Goal: Task Accomplishment & Management: Manage account settings

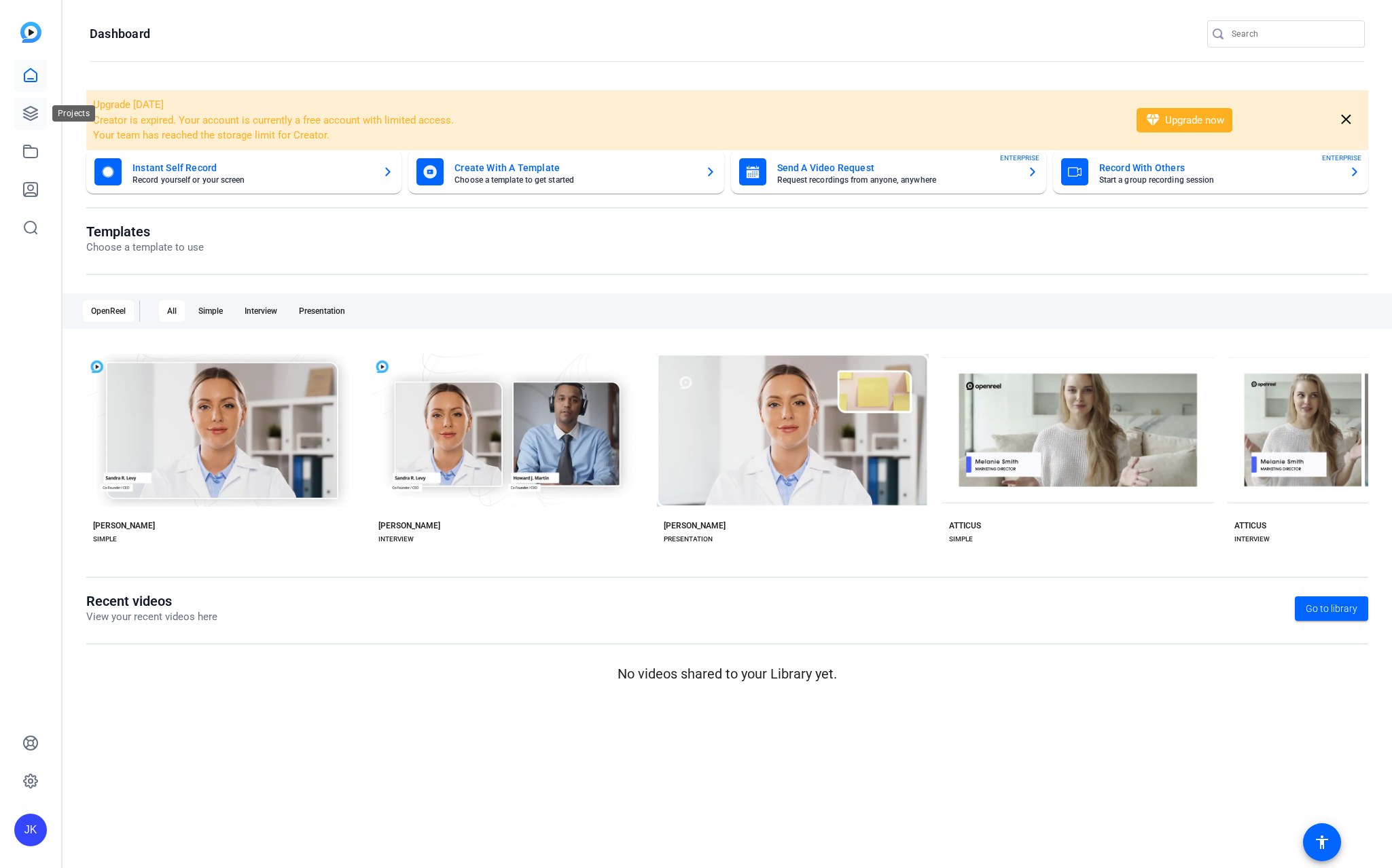
click at [25, 106] on icon at bounding box center [30, 113] width 17 height 17
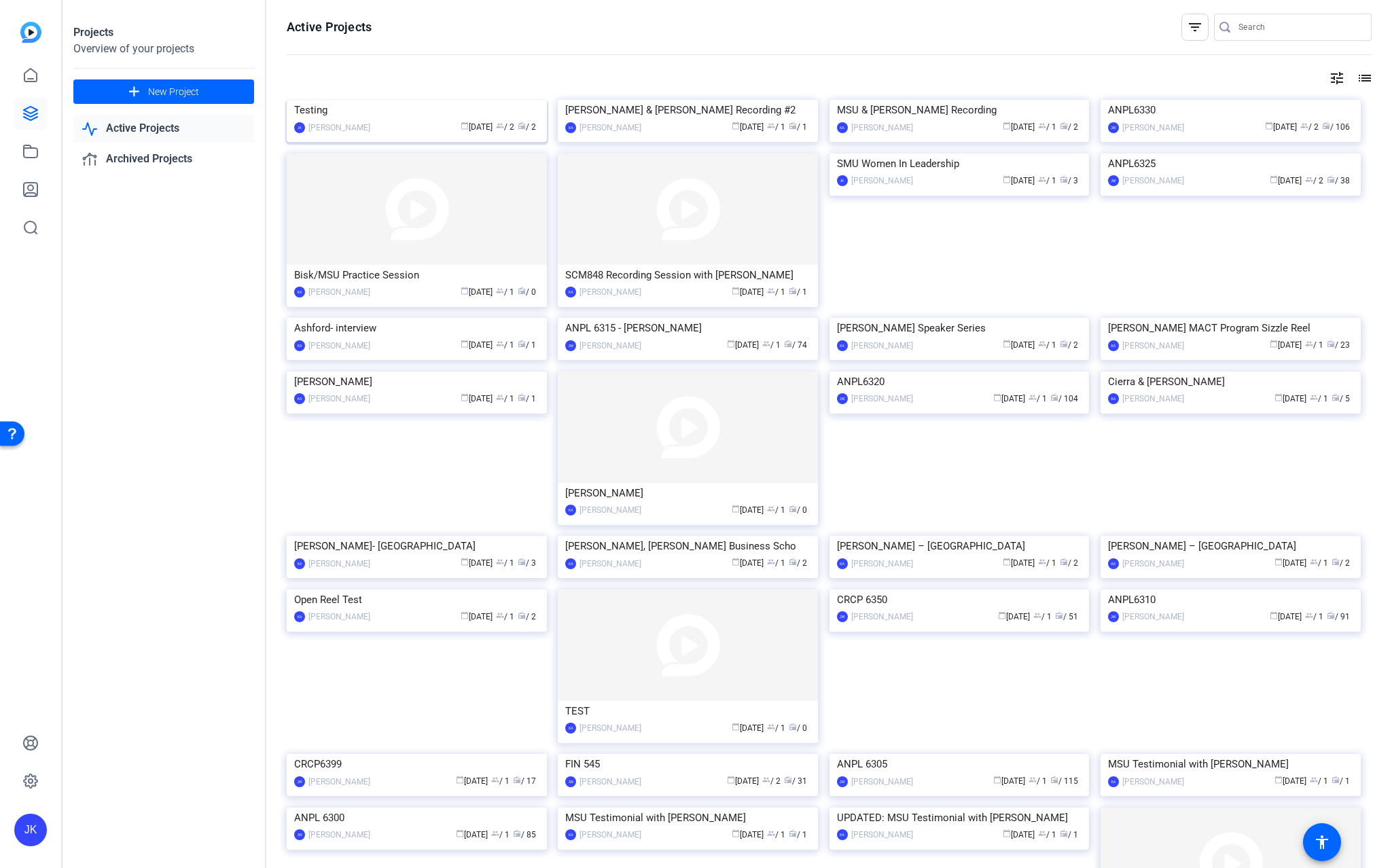
click at [422, 120] on div "Testing" at bounding box center [417, 109] width 245 height 20
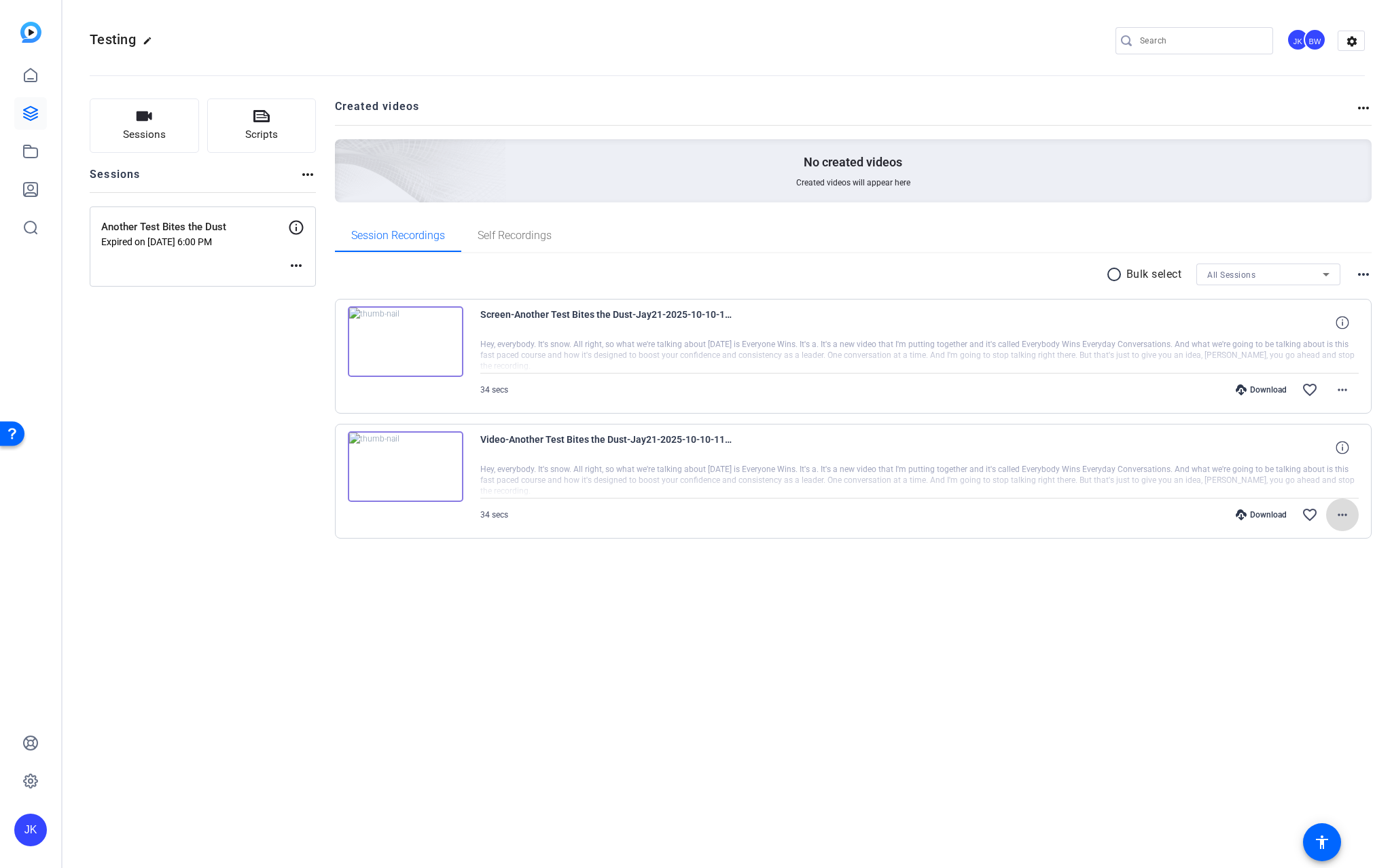
click at [1342, 516] on mat-icon "more_horiz" at bounding box center [1342, 515] width 17 height 17
click at [1273, 677] on span "Delete clip" at bounding box center [1307, 679] width 82 height 17
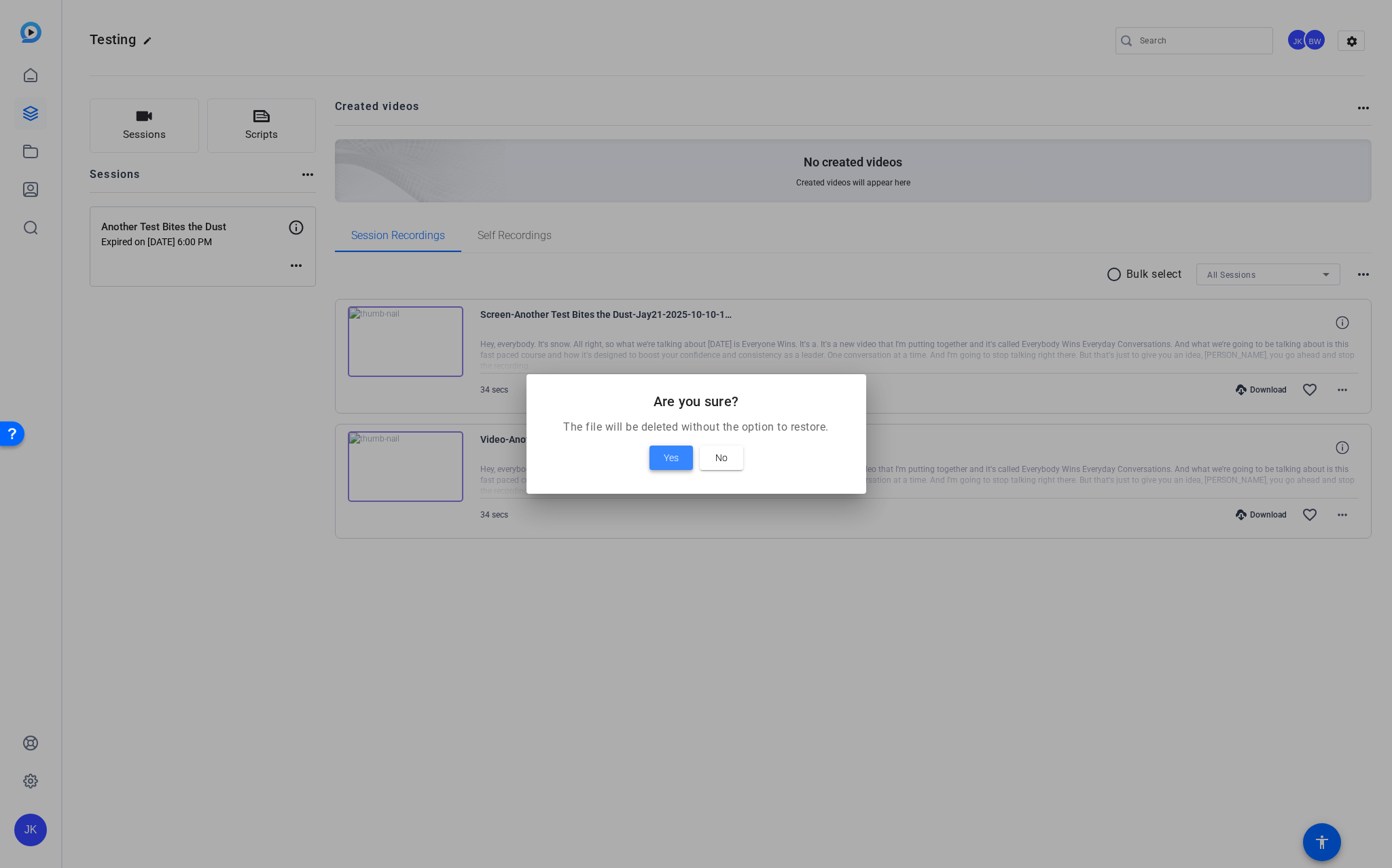
click at [676, 457] on span "Yes" at bounding box center [670, 457] width 15 height 17
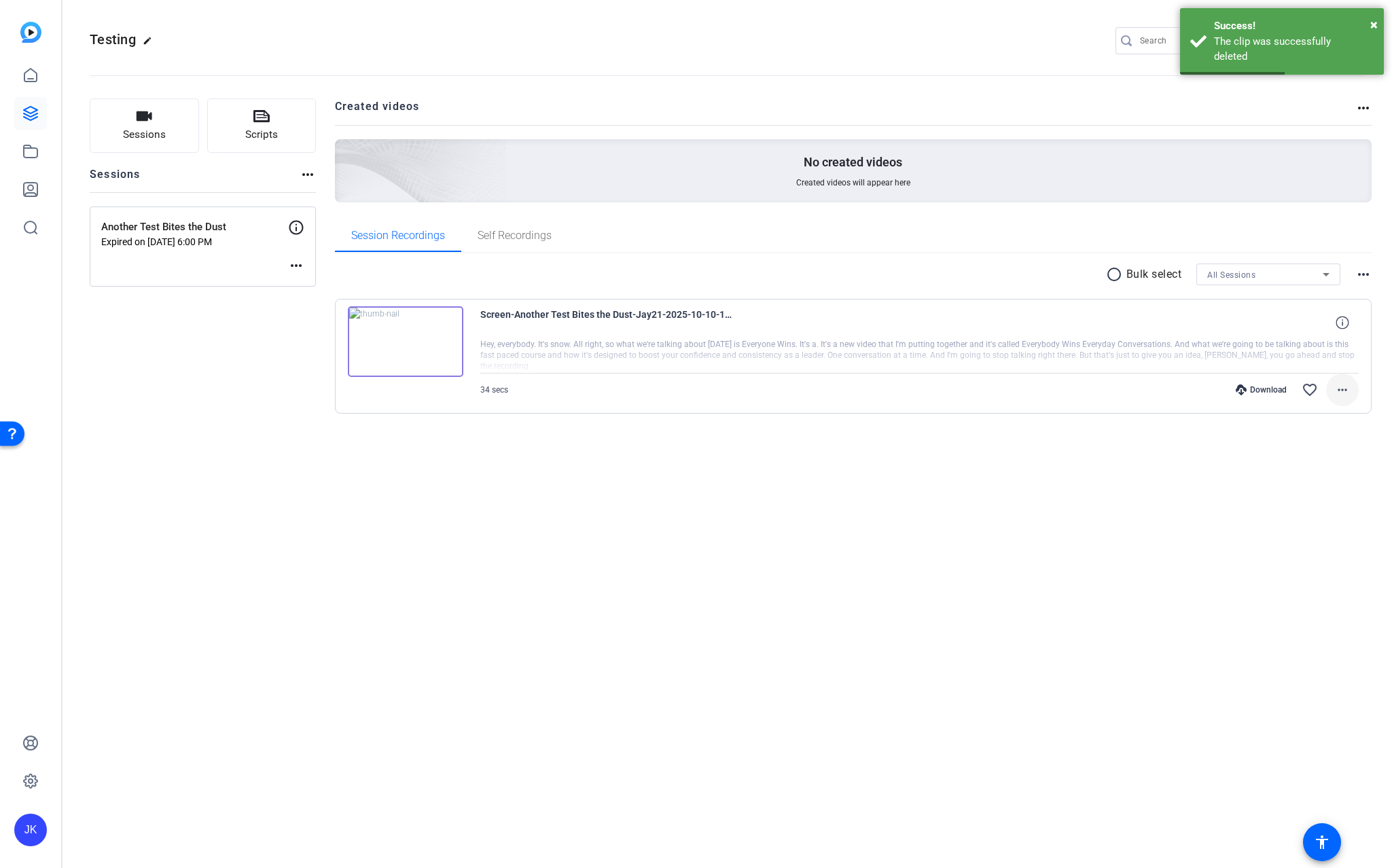
click at [1341, 390] on mat-icon "more_horiz" at bounding box center [1342, 389] width 17 height 17
click at [1275, 553] on span "Delete clip" at bounding box center [1307, 554] width 82 height 17
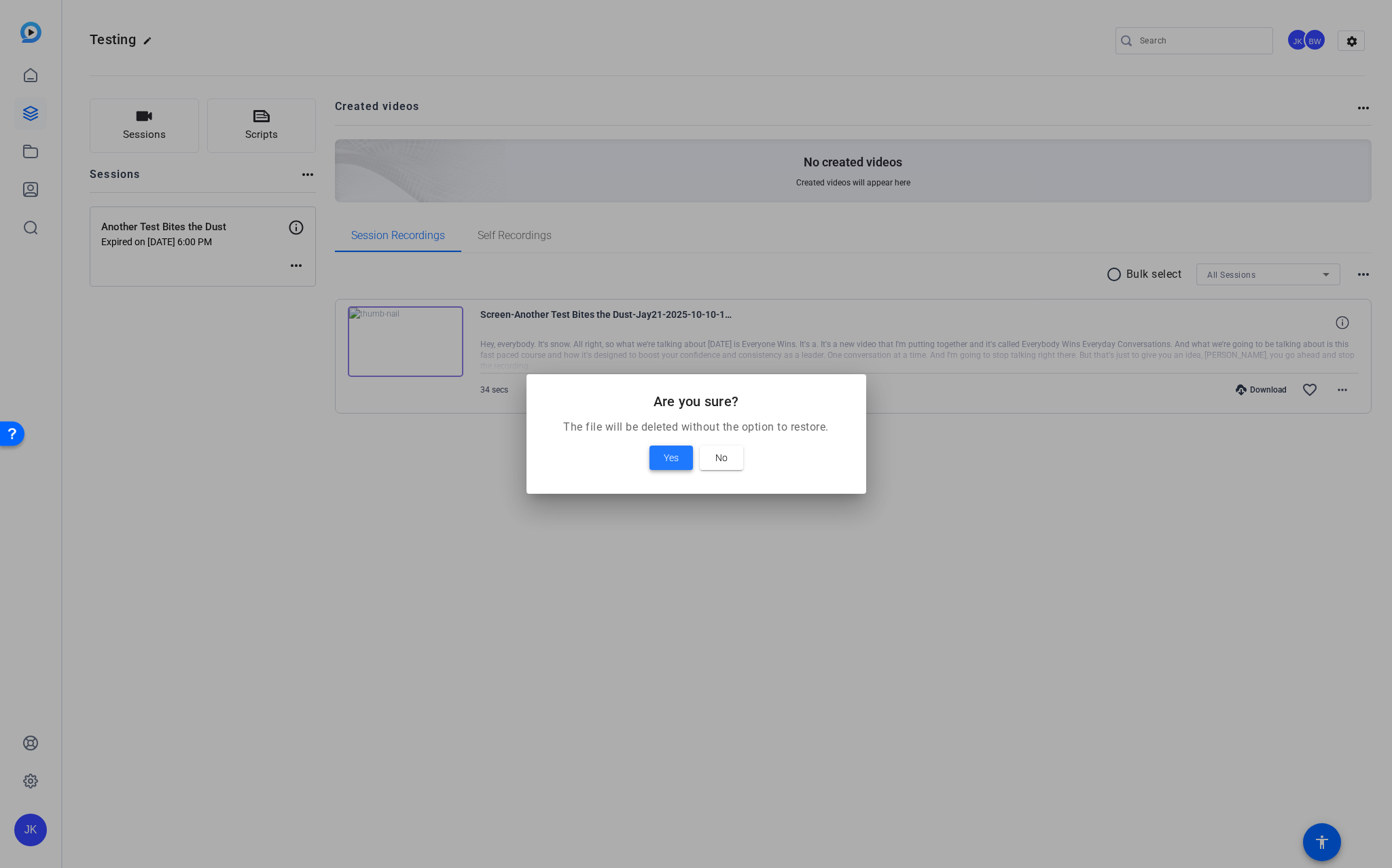
click at [673, 460] on span "Yes" at bounding box center [670, 457] width 15 height 17
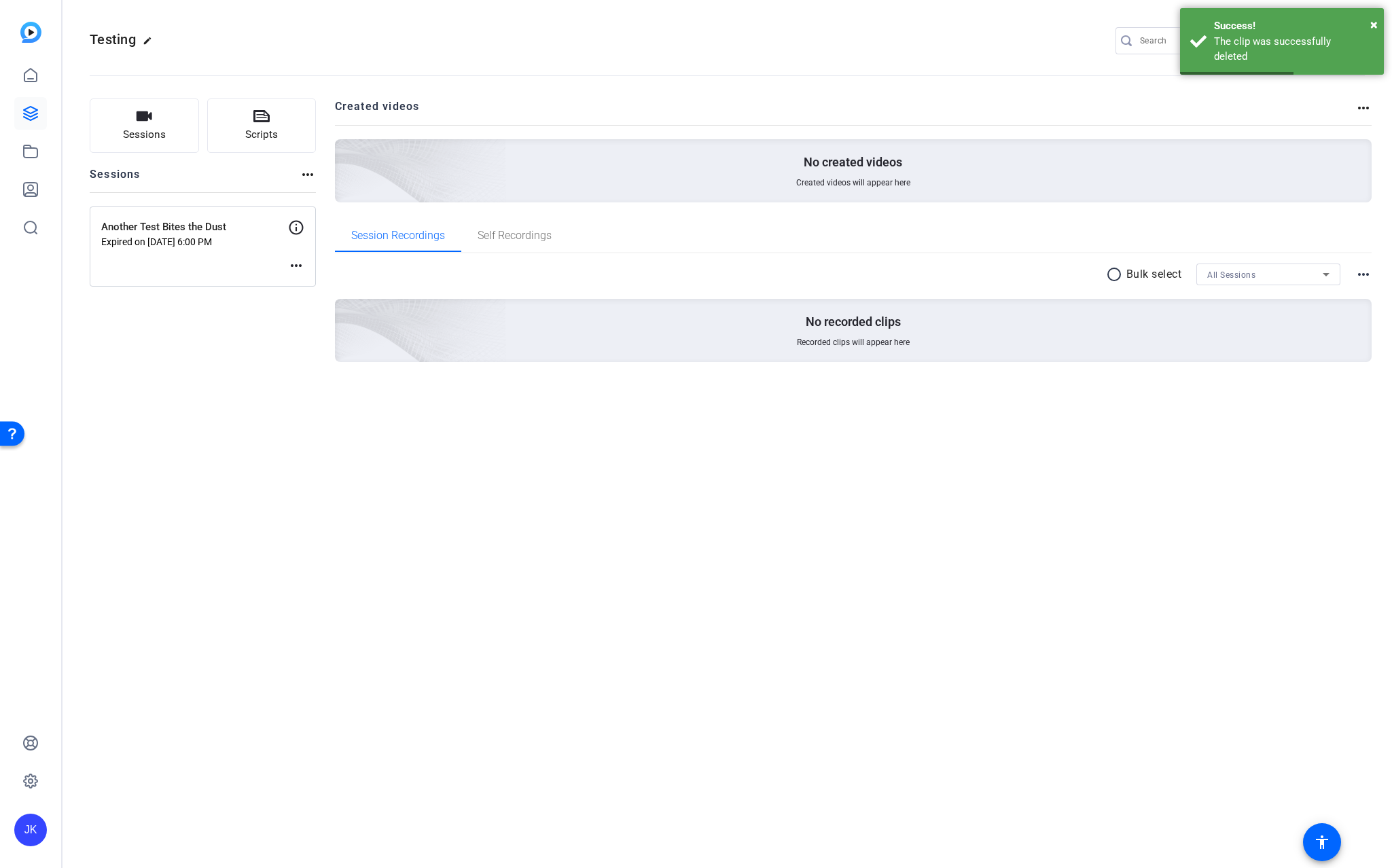
click at [295, 263] on mat-icon "more_horiz" at bounding box center [296, 265] width 17 height 17
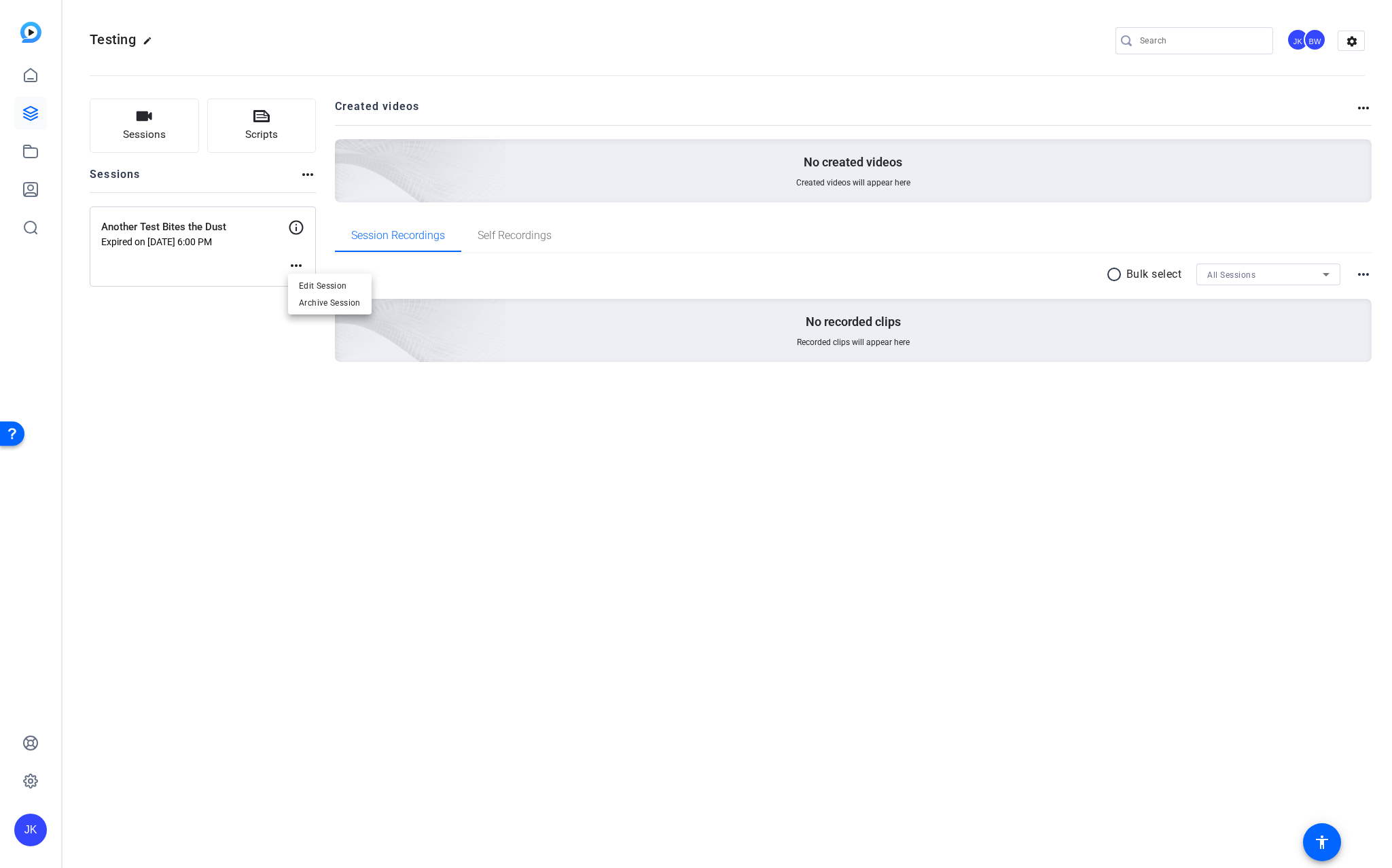
click at [681, 45] on div at bounding box center [696, 434] width 1392 height 868
click at [28, 111] on icon at bounding box center [30, 113] width 14 height 14
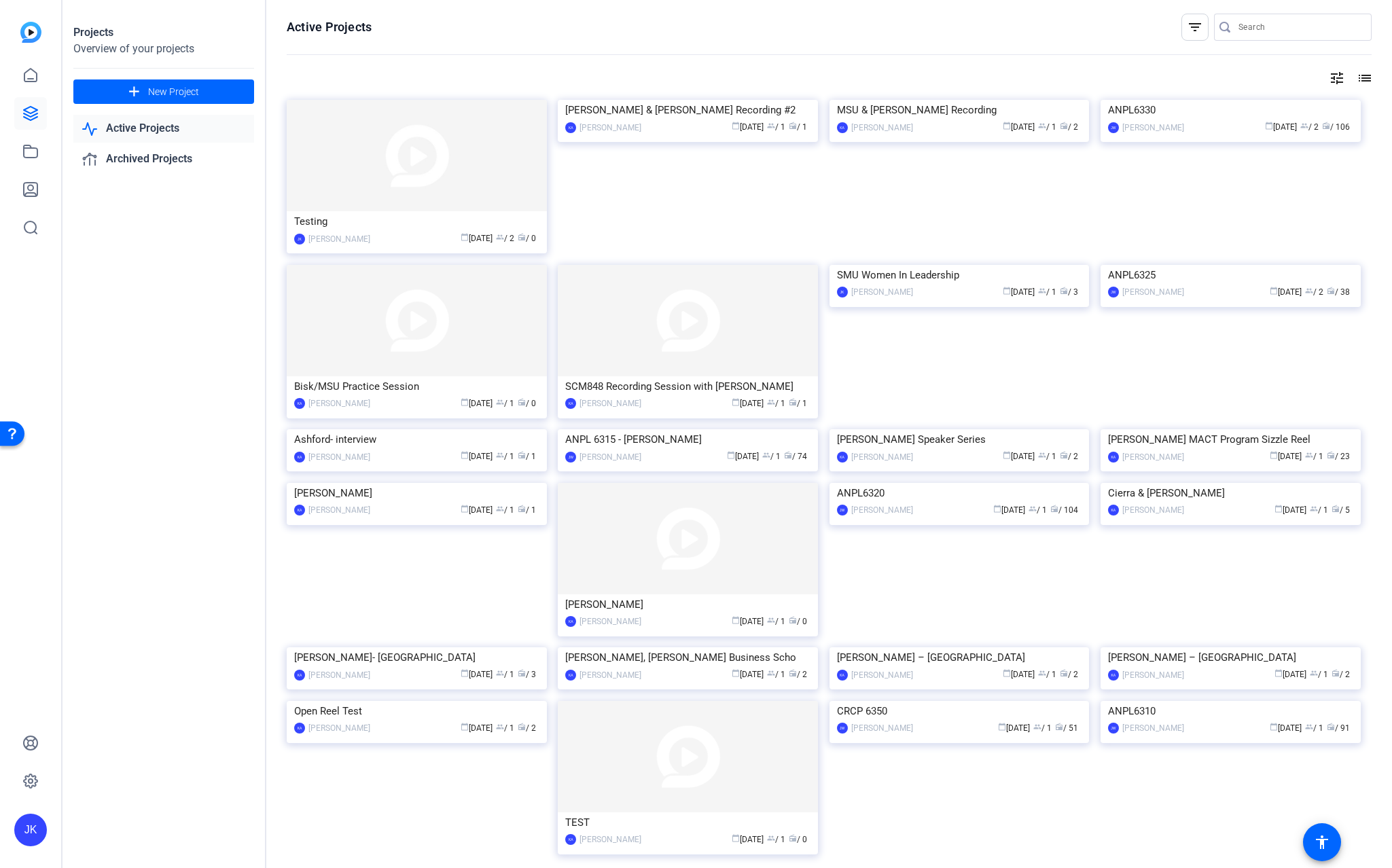
click at [1360, 77] on mat-icon "list" at bounding box center [1364, 78] width 17 height 17
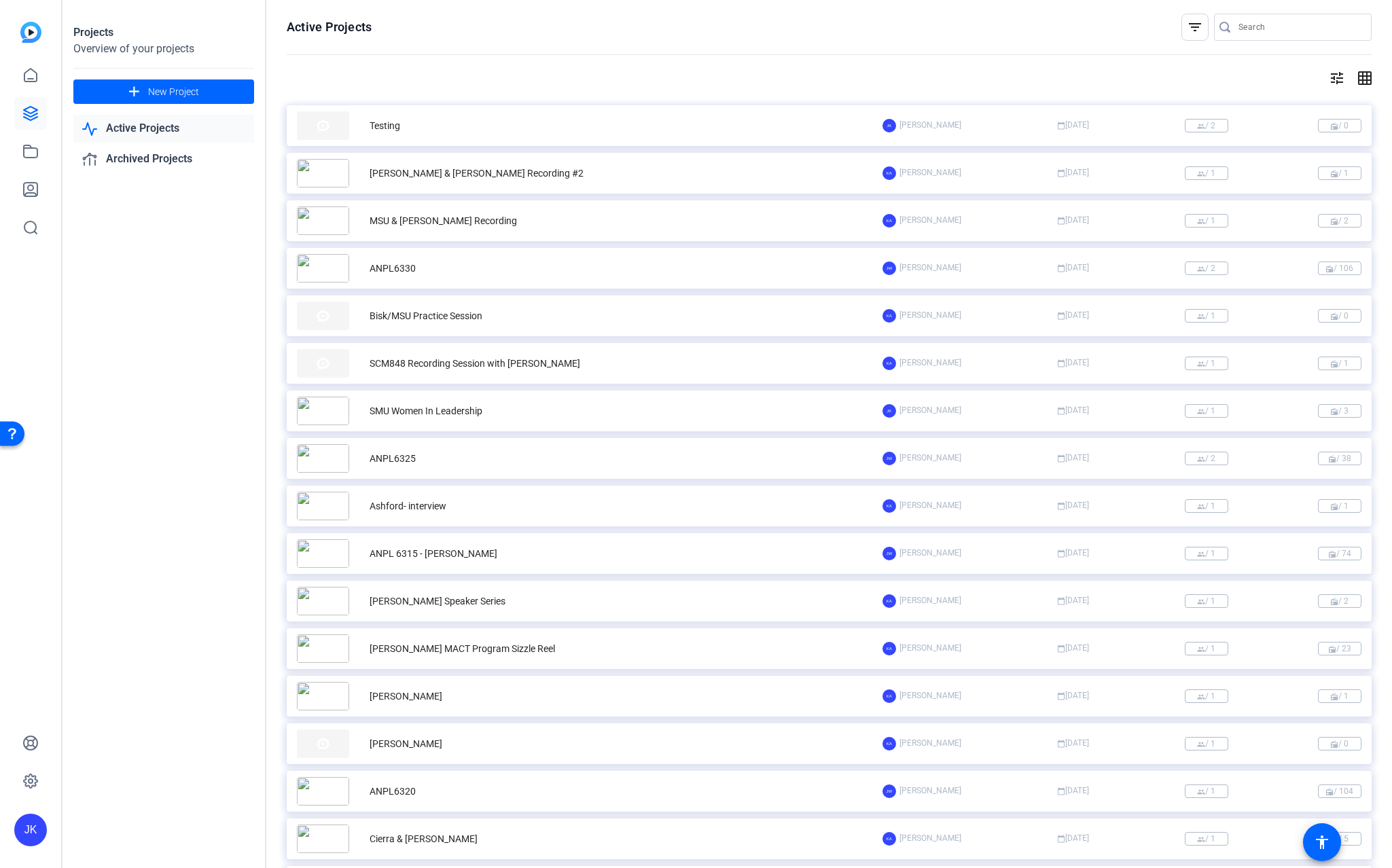
click at [1360, 77] on mat-icon "grid_on" at bounding box center [1364, 78] width 17 height 17
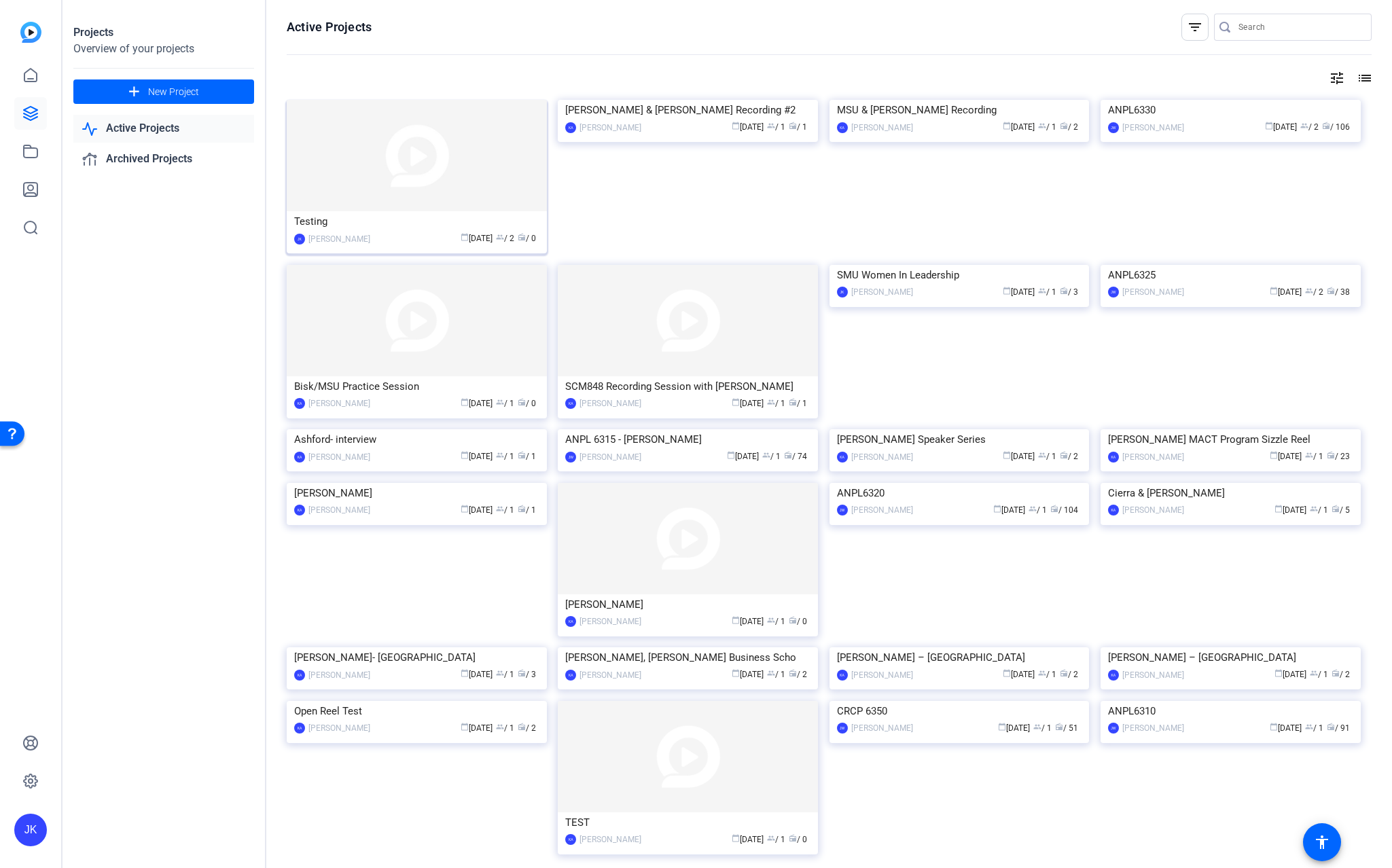
click at [478, 136] on img at bounding box center [417, 155] width 260 height 111
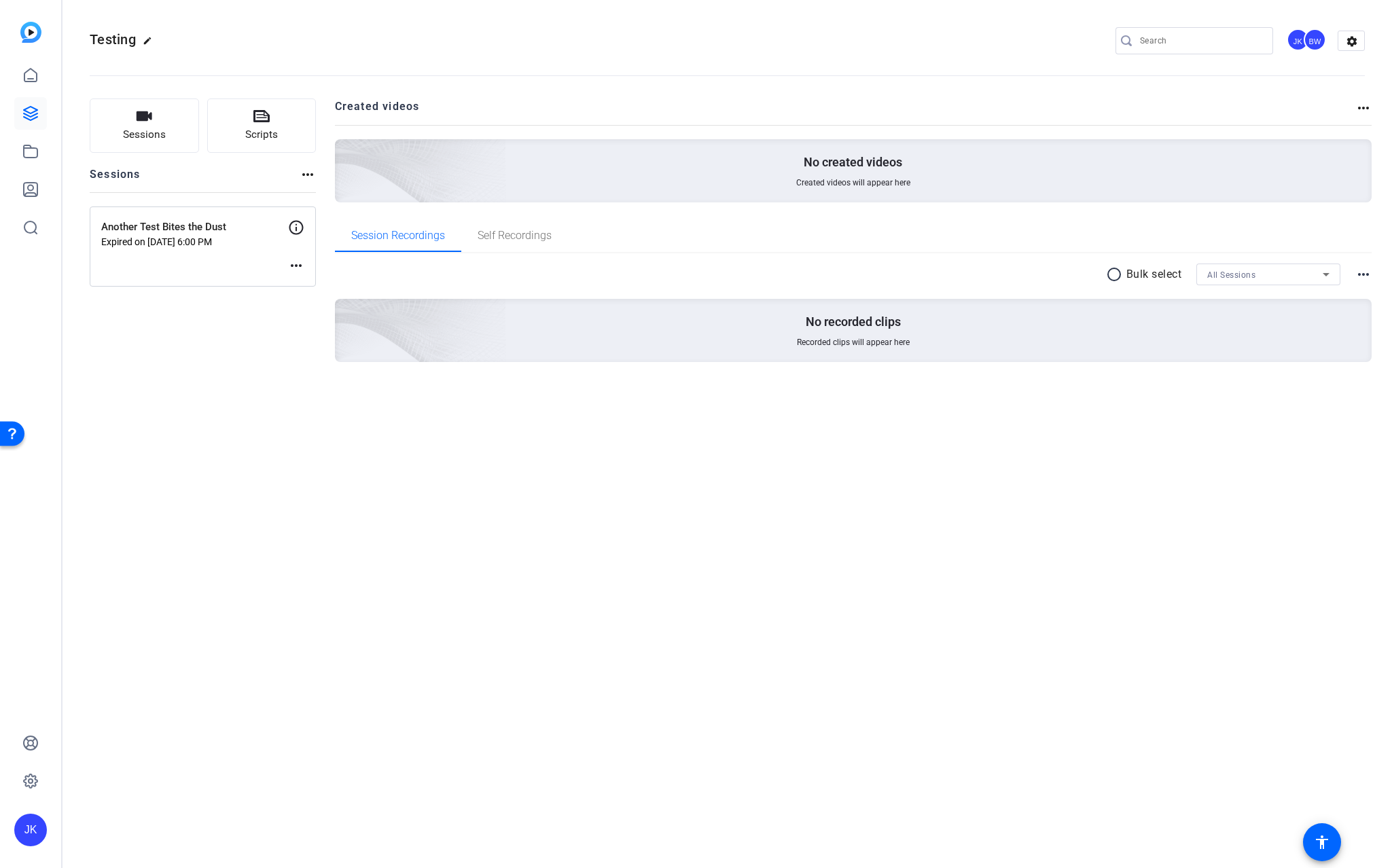
click at [1367, 107] on mat-icon "more_horiz" at bounding box center [1364, 107] width 17 height 17
click at [1355, 45] on div at bounding box center [696, 434] width 1392 height 868
click at [1353, 44] on mat-icon "settings" at bounding box center [1352, 41] width 27 height 20
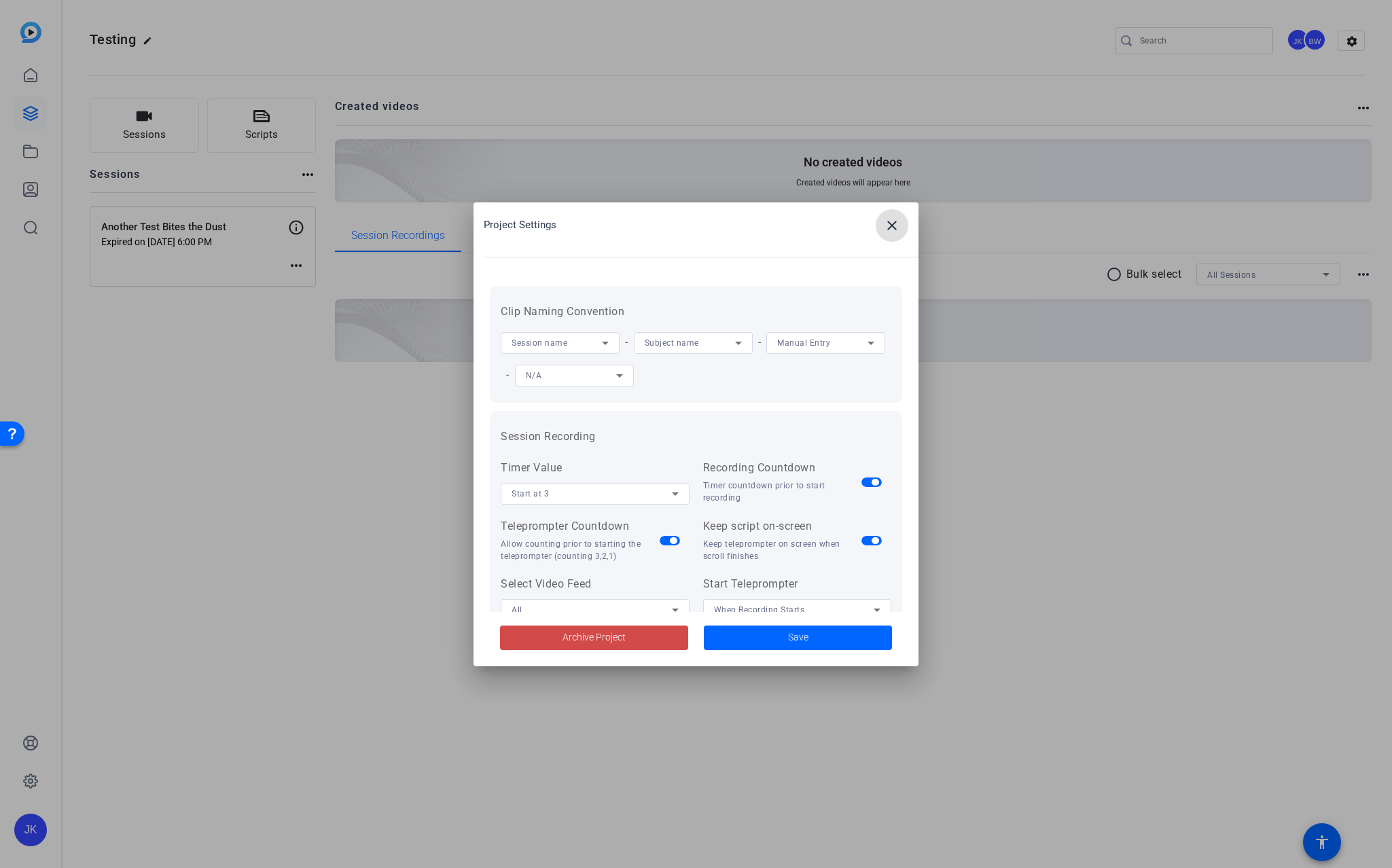
click at [653, 639] on span at bounding box center [594, 637] width 188 height 32
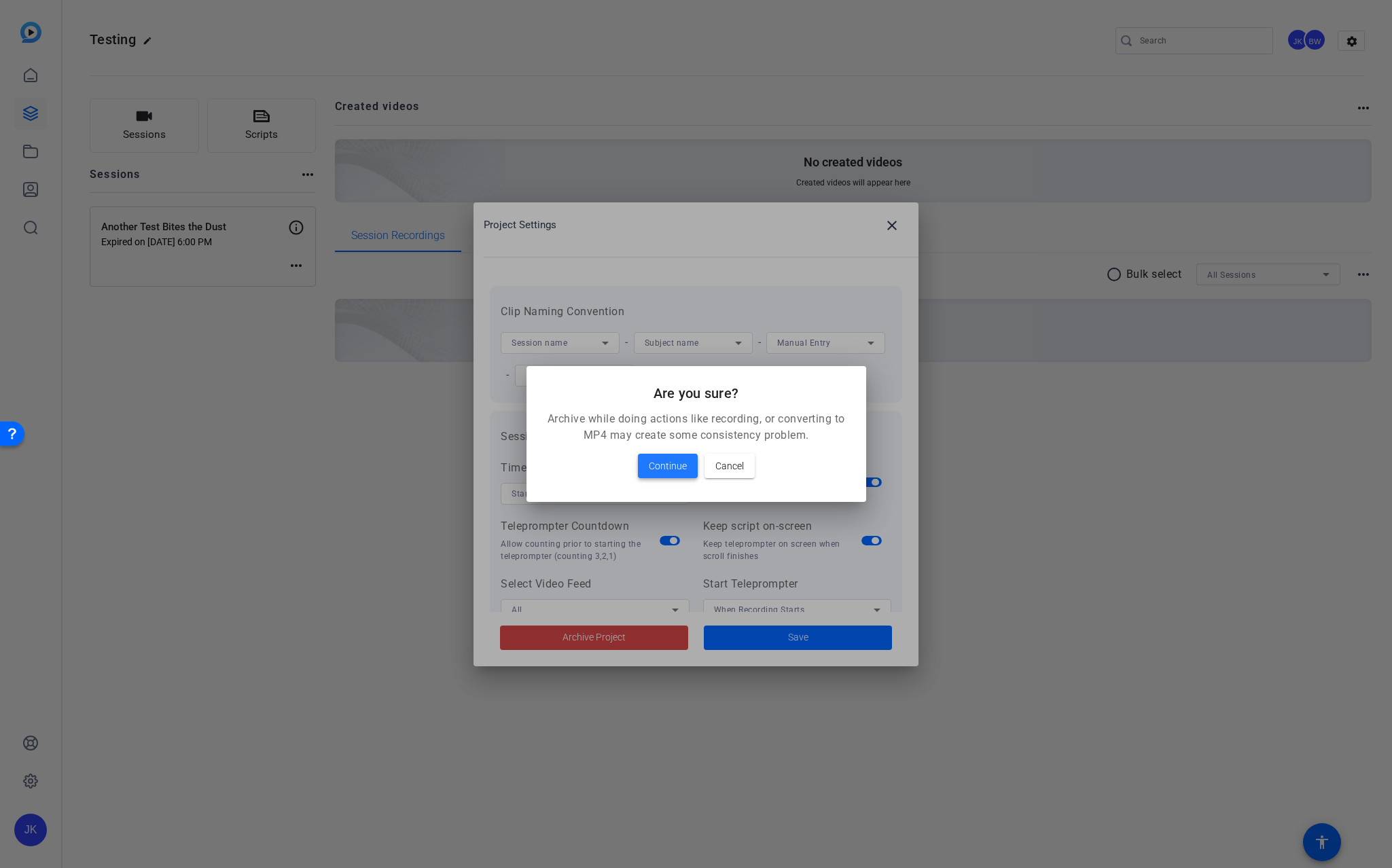
click at [675, 463] on span "Continue" at bounding box center [667, 465] width 38 height 17
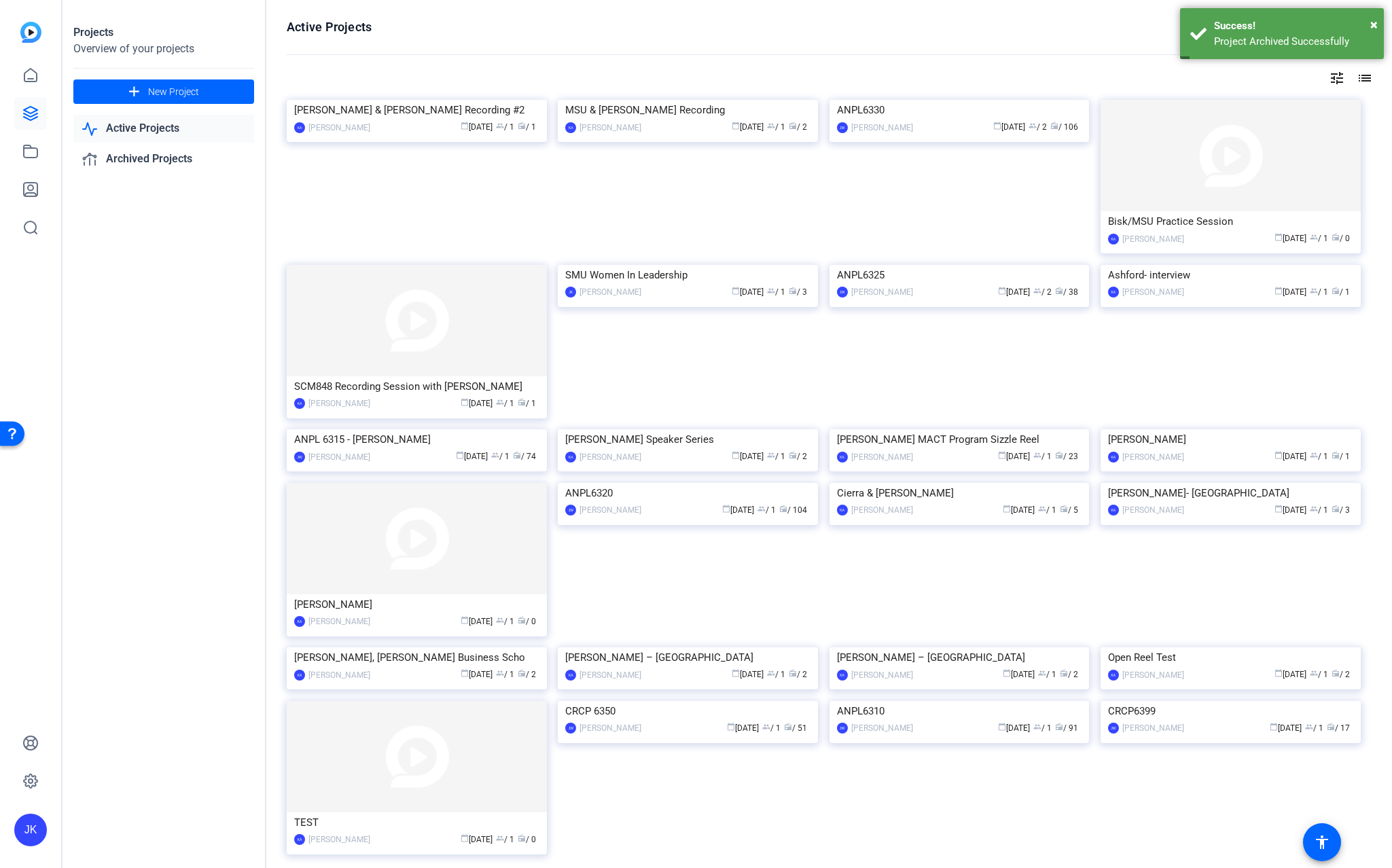
click at [127, 124] on link "Active Projects" at bounding box center [163, 129] width 180 height 28
click at [31, 771] on link at bounding box center [30, 780] width 32 height 32
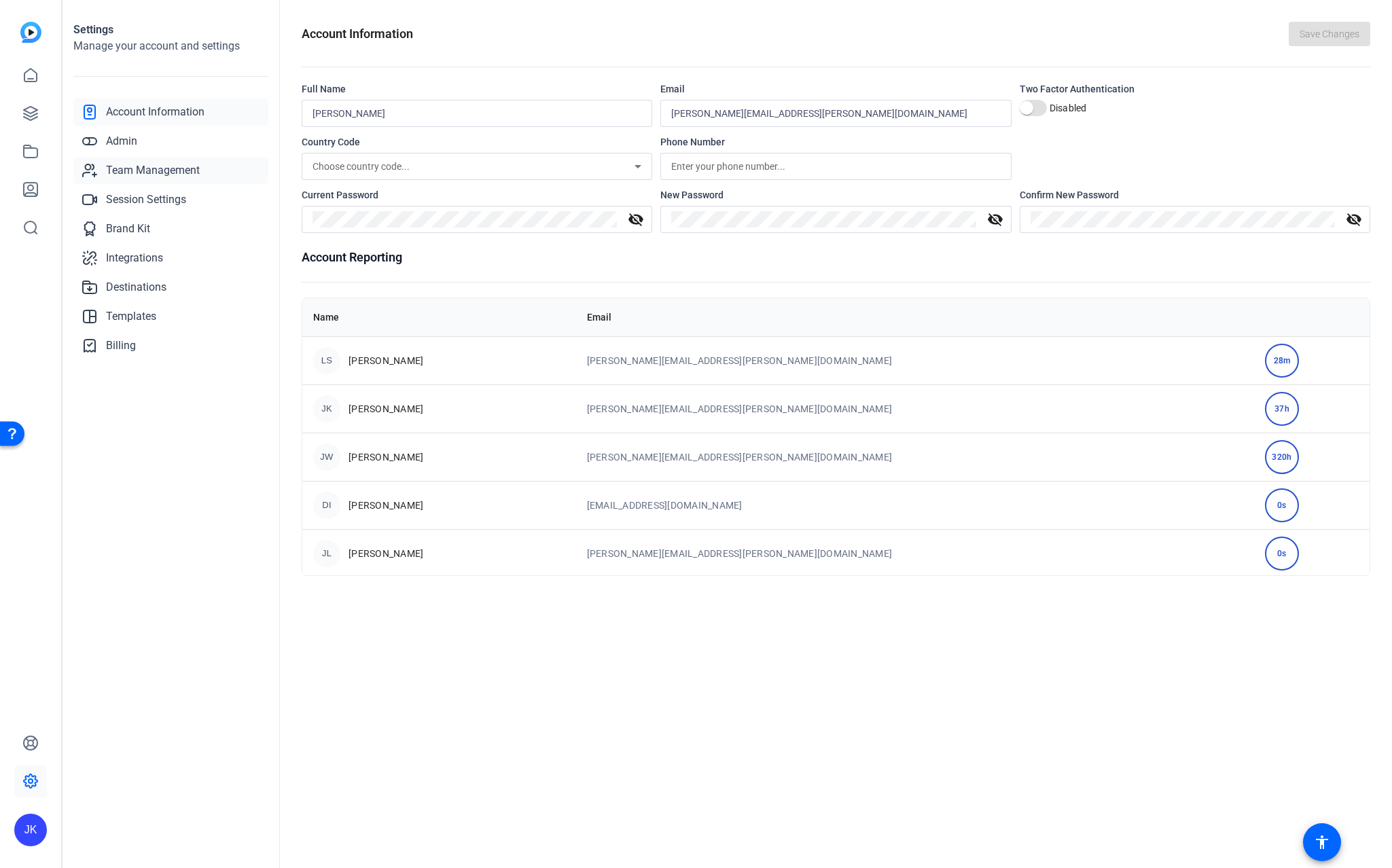
click at [143, 162] on span "Team Management" at bounding box center [153, 170] width 94 height 17
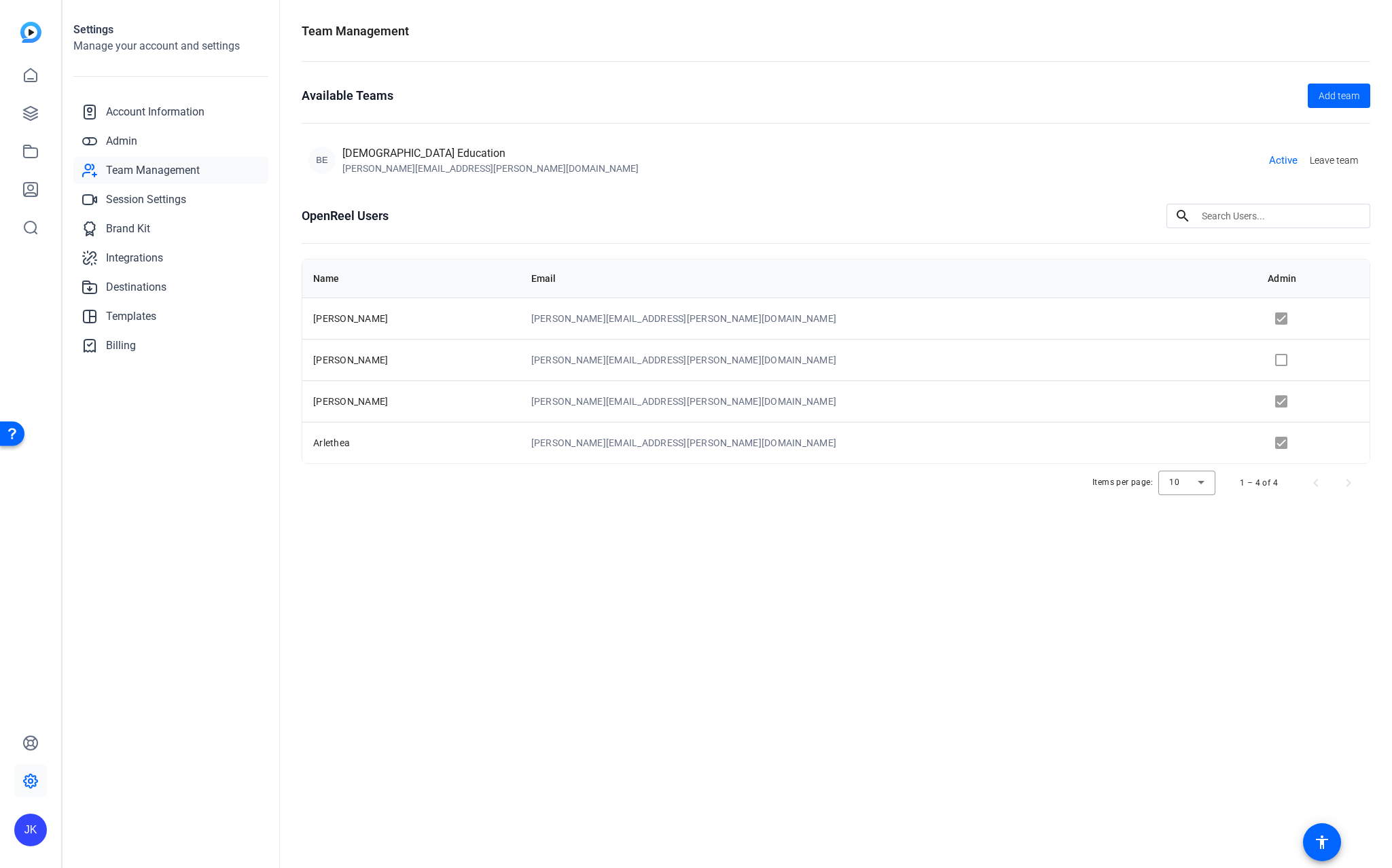
click at [1083, 198] on openreel-team-management "Team Management Available Teams Add team BE Bisk Education [PERSON_NAME][EMAIL_…" at bounding box center [836, 271] width 1069 height 500
click at [807, 589] on div "Team Management Available Teams Add team BE Bisk Education [PERSON_NAME][EMAIL_…" at bounding box center [836, 434] width 1112 height 868
click at [520, 647] on div "Team Management Available Teams Add team BE Bisk Education [PERSON_NAME][EMAIL_…" at bounding box center [836, 434] width 1112 height 868
